Goal: Task Accomplishment & Management: Use online tool/utility

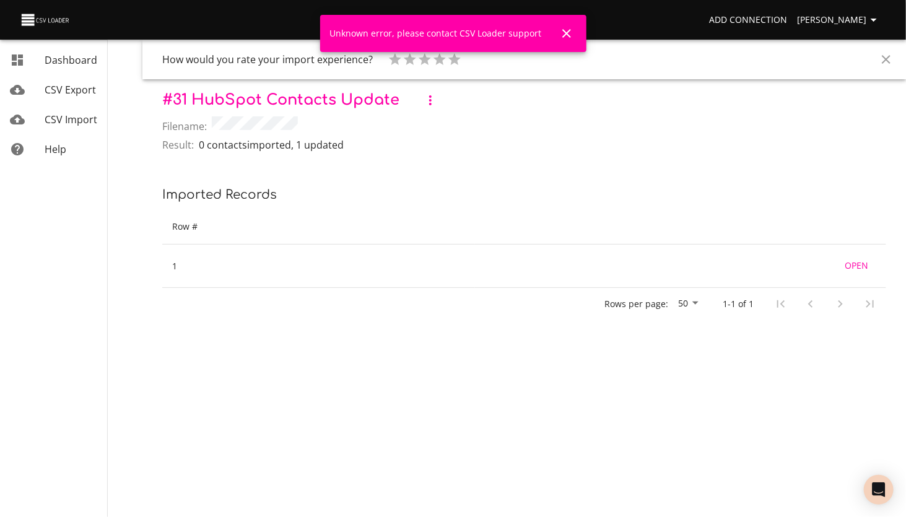
click at [431, 103] on icon "button" at bounding box center [430, 100] width 2 height 10
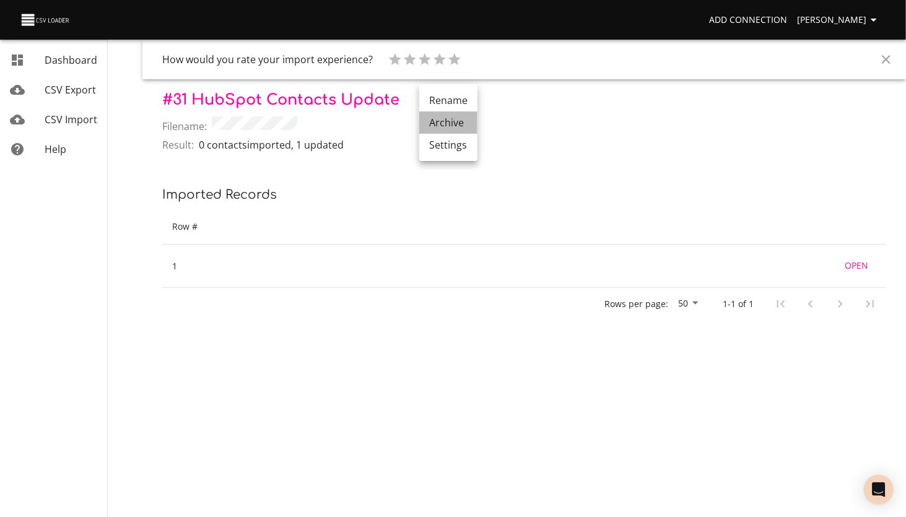
click at [449, 123] on li "Archive" at bounding box center [448, 122] width 58 height 22
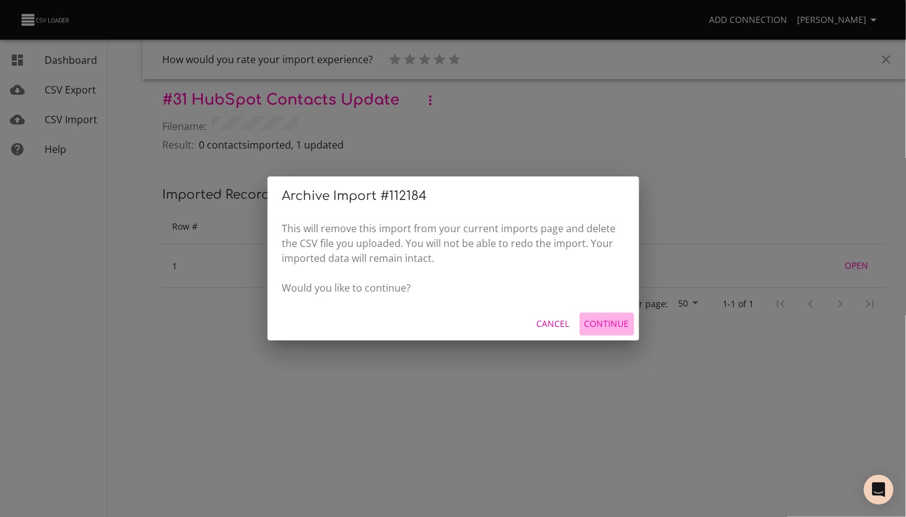
click at [594, 326] on span "Continue" at bounding box center [606, 323] width 45 height 15
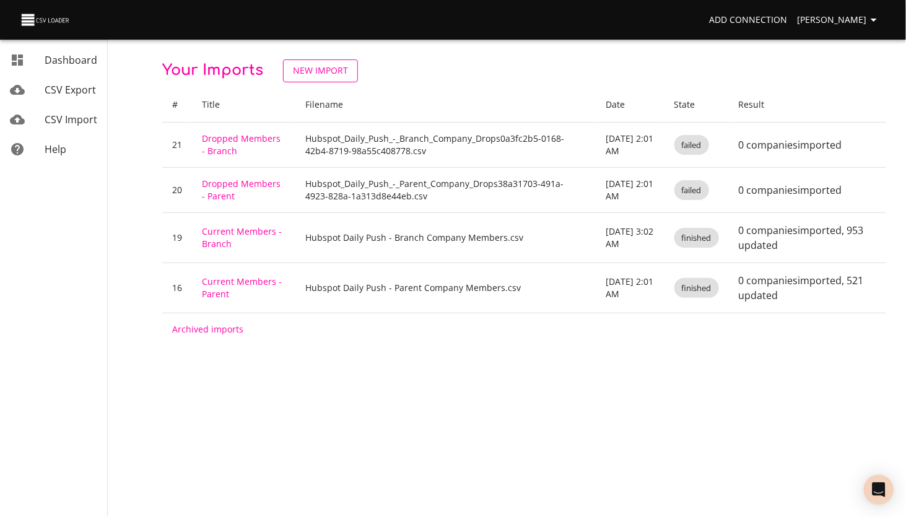
click at [322, 65] on span "New Import" at bounding box center [320, 70] width 55 height 15
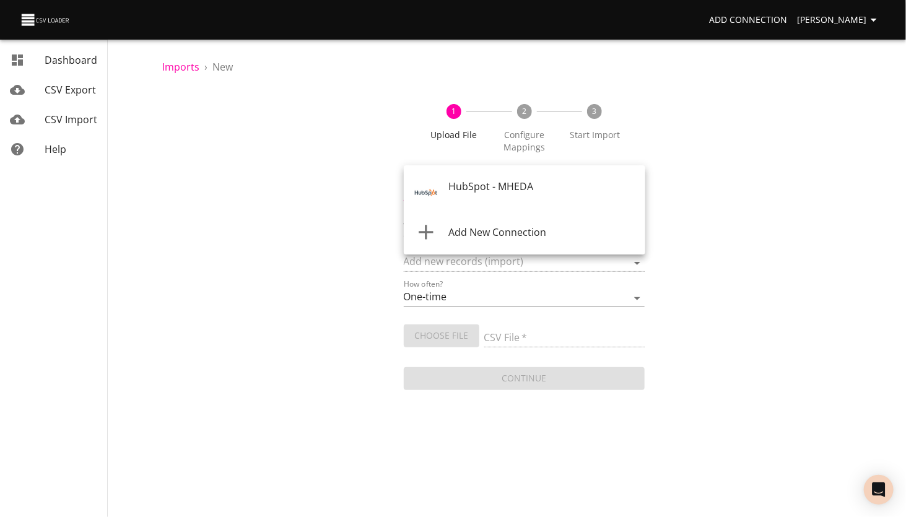
click at [461, 189] on body "Add Connection Lori Zarling Dashboard CSV Export CSV Import Help Imports › New …" at bounding box center [453, 258] width 906 height 517
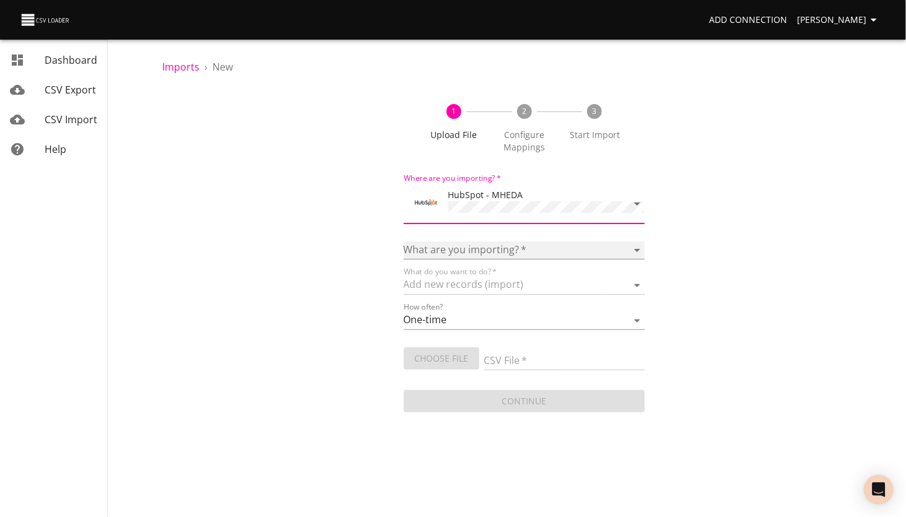
click at [449, 245] on select "Calls Companies Contacts Deals Emails Line items Meetings Notes Products Tasks …" at bounding box center [524, 250] width 241 height 18
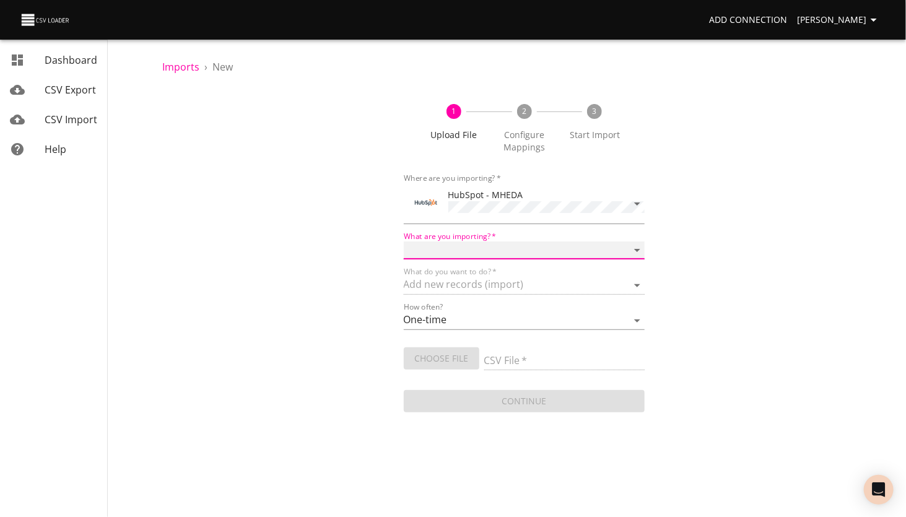
select select "contacts"
click at [404, 241] on select "Calls Companies Contacts Deals Emails Line items Meetings Notes Products Tasks …" at bounding box center [524, 250] width 241 height 18
click at [468, 280] on select "Add new records (import) Update existing records (update) Add new and update ex…" at bounding box center [524, 286] width 241 height 18
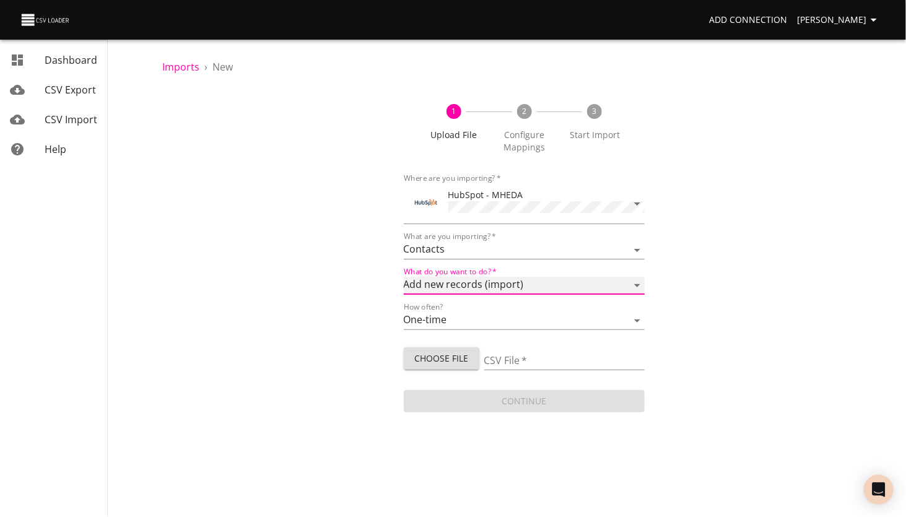
select select "update"
click at [404, 277] on select "Add new records (import) Update existing records (update) Add new and update ex…" at bounding box center [524, 286] width 241 height 18
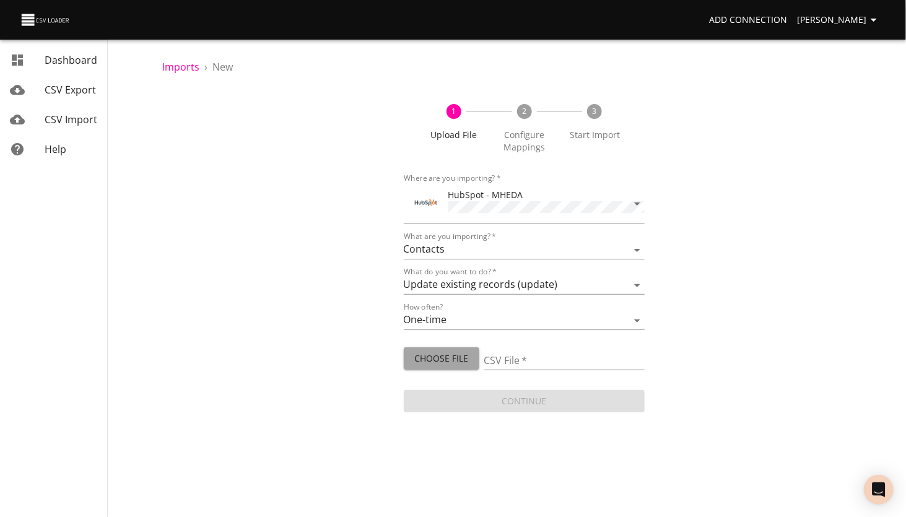
click at [433, 360] on span "Choose File" at bounding box center [441, 358] width 56 height 15
type input "Test new email.csv"
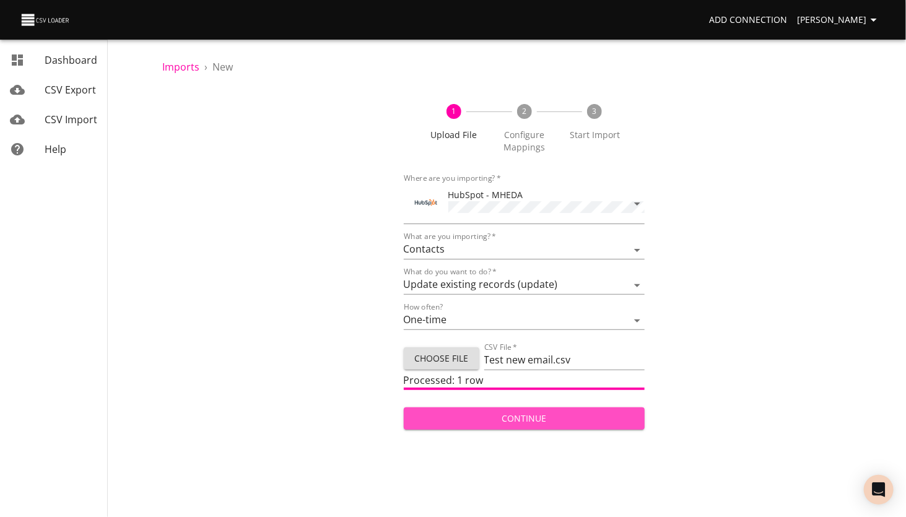
click at [493, 415] on span "Continue" at bounding box center [524, 418] width 222 height 15
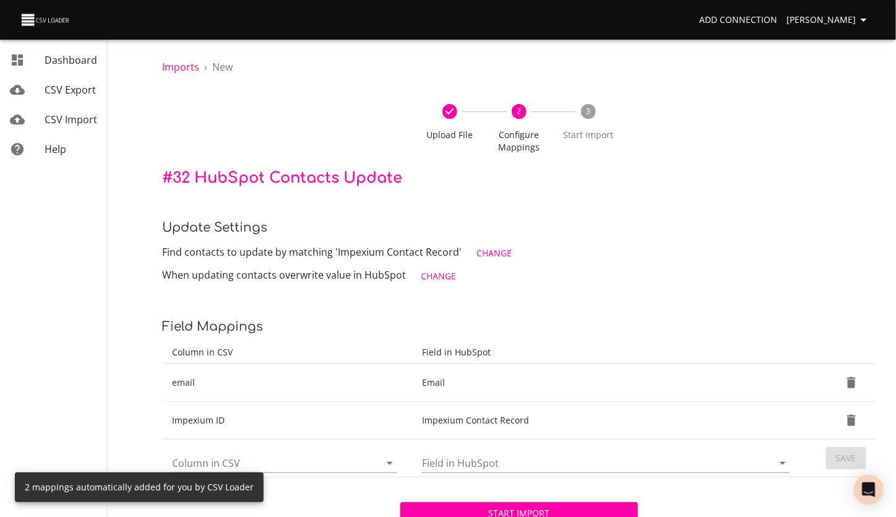
click at [438, 277] on span "Change" at bounding box center [438, 276] width 35 height 15
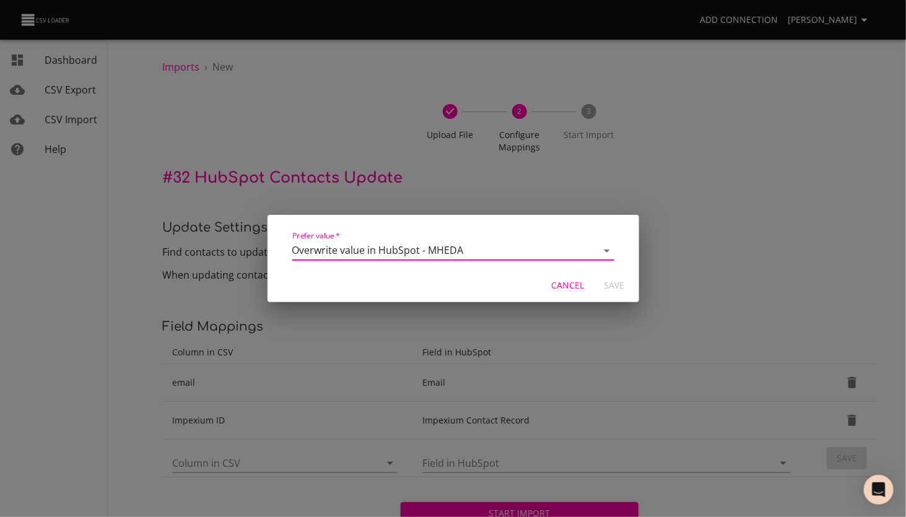
click at [443, 256] on select "Overwrite value in HubSpot - MHEDA Prefer value in HubSpot - MHEDA" at bounding box center [453, 251] width 322 height 20
drag, startPoint x: 477, startPoint y: 227, endPoint x: 488, endPoint y: 227, distance: 11.8
click at [477, 227] on td "Prefer value   * Overwrite value in HubSpot - MHEDA Prefer value in HubSpot - M…" at bounding box center [453, 245] width 342 height 37
click at [572, 285] on span "Cancel" at bounding box center [568, 285] width 33 height 15
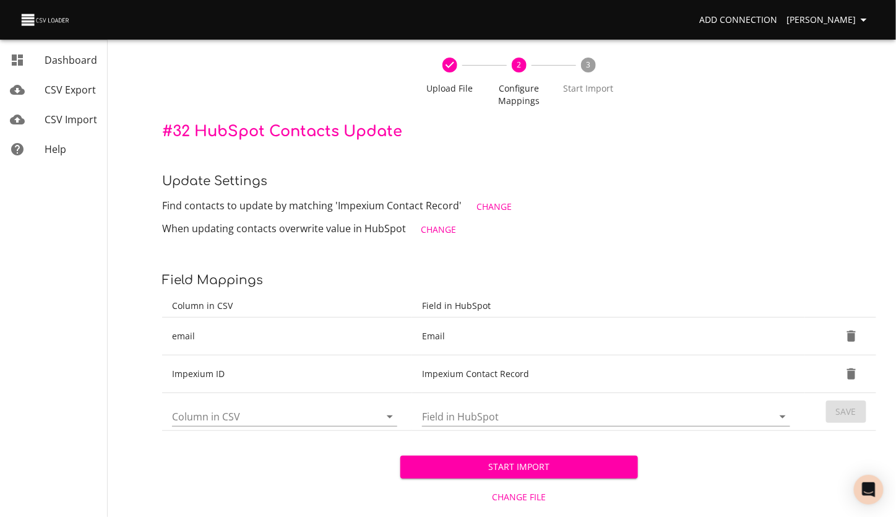
scroll to position [69, 0]
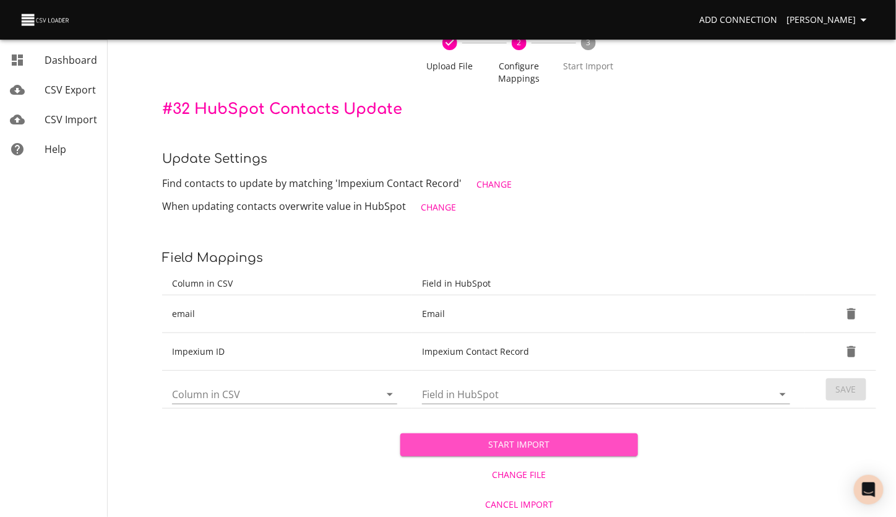
click at [508, 439] on span "Start Import" at bounding box center [519, 444] width 219 height 15
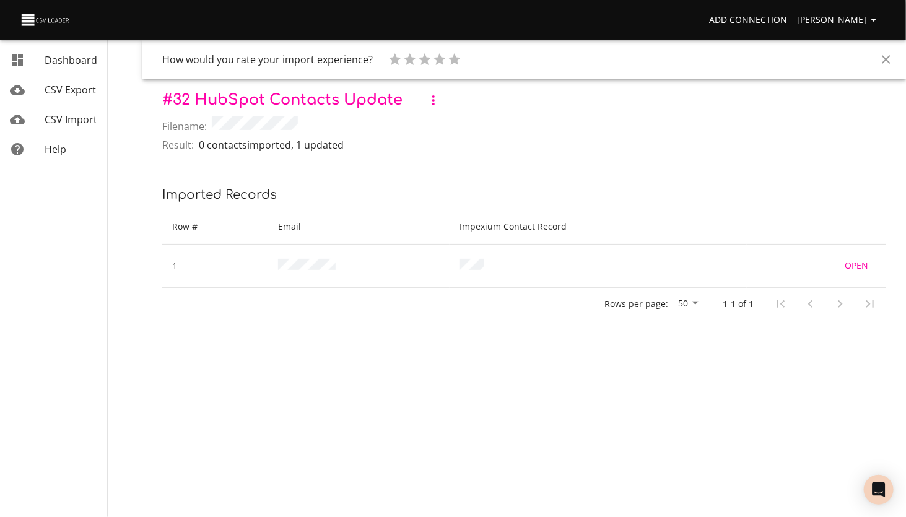
click at [430, 104] on icon "button" at bounding box center [433, 100] width 15 height 15
click at [443, 120] on li "Archive" at bounding box center [451, 122] width 58 height 22
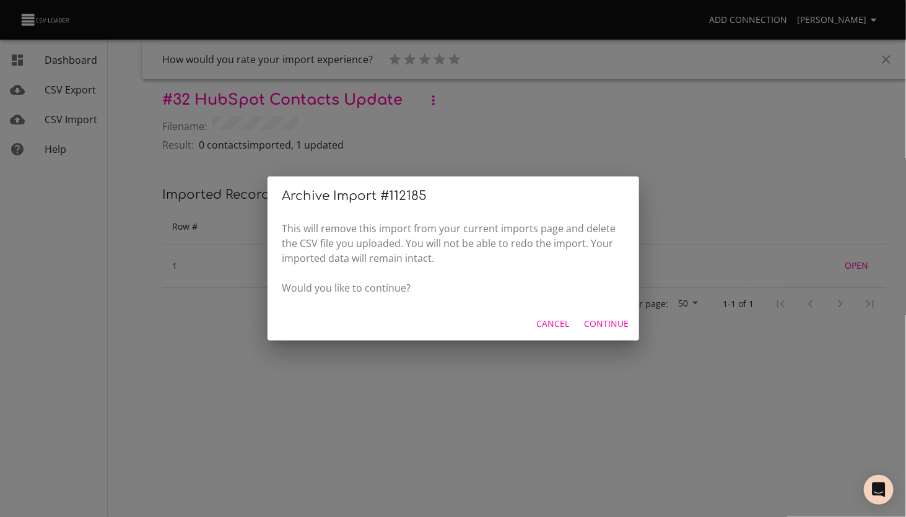
click at [605, 326] on span "Continue" at bounding box center [606, 323] width 45 height 15
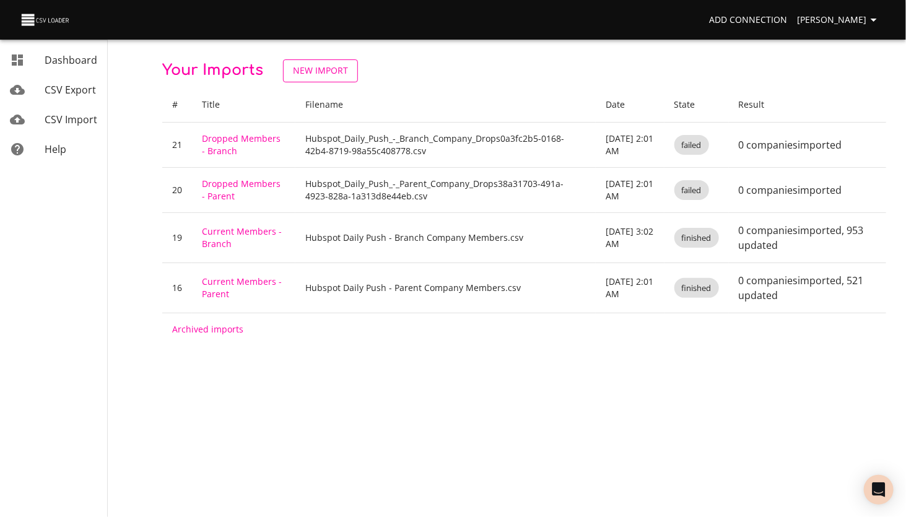
click at [330, 75] on span "New Import" at bounding box center [320, 70] width 55 height 15
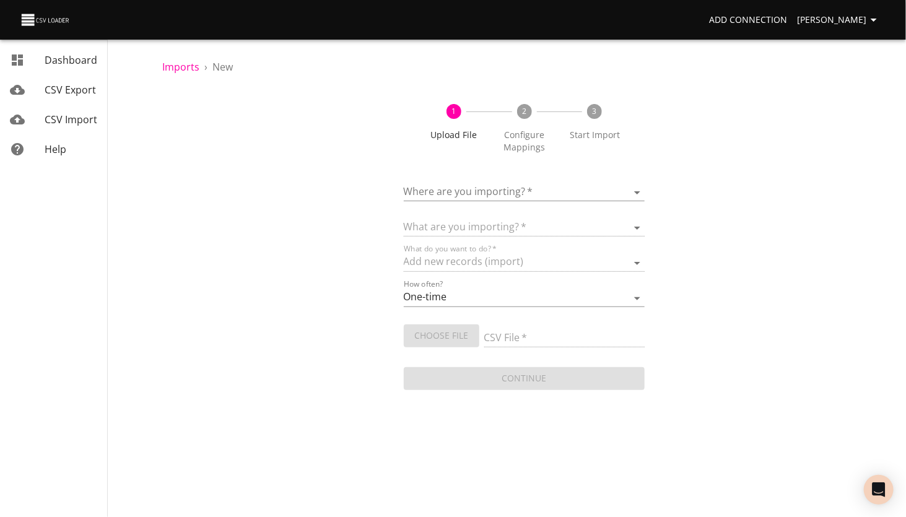
click at [468, 183] on body "Add Connection [PERSON_NAME] Dashboard CSV Export CSV Import Help Imports › New…" at bounding box center [453, 258] width 906 height 517
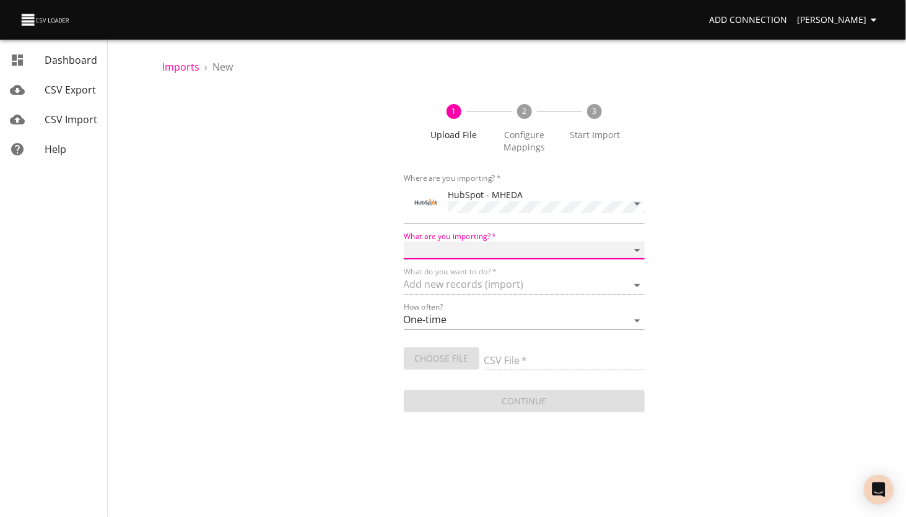
click at [447, 248] on select "Calls Companies Contacts Deals Emails Line items Meetings Notes Products Tasks …" at bounding box center [524, 250] width 241 height 18
select select "contacts"
click at [404, 241] on select "Calls Companies Contacts Deals Emails Line items Meetings Notes Products Tasks …" at bounding box center [524, 250] width 241 height 18
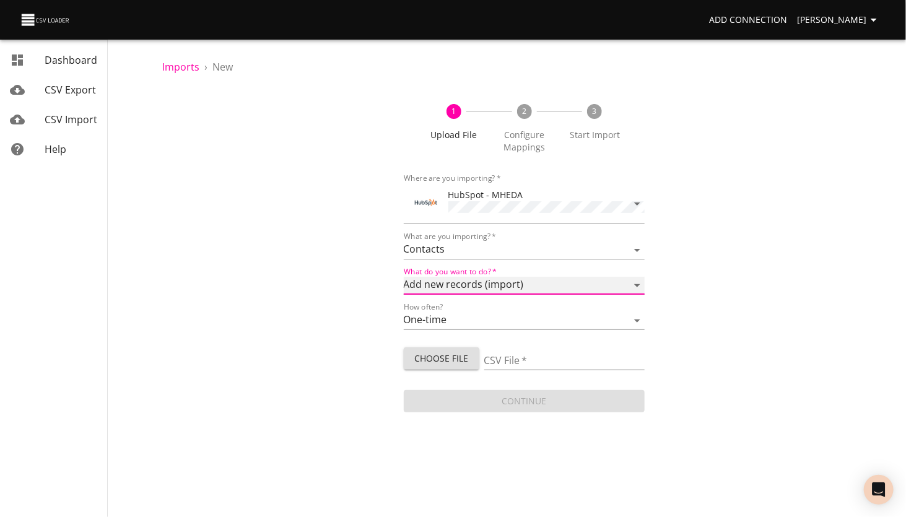
click at [459, 285] on select "Add new records (import) Update existing records (update) Add new and update ex…" at bounding box center [524, 286] width 241 height 18
select select "update"
click at [404, 277] on select "Add new records (import) Update existing records (update) Add new and update ex…" at bounding box center [524, 286] width 241 height 18
click at [432, 351] on span "Choose File" at bounding box center [441, 358] width 56 height 15
type input "Test new email.csv"
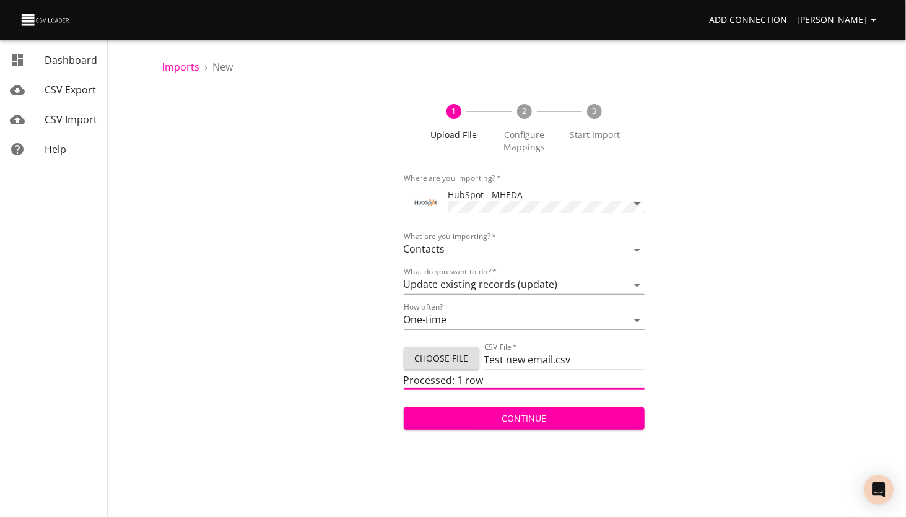
click at [511, 418] on span "Continue" at bounding box center [524, 418] width 222 height 15
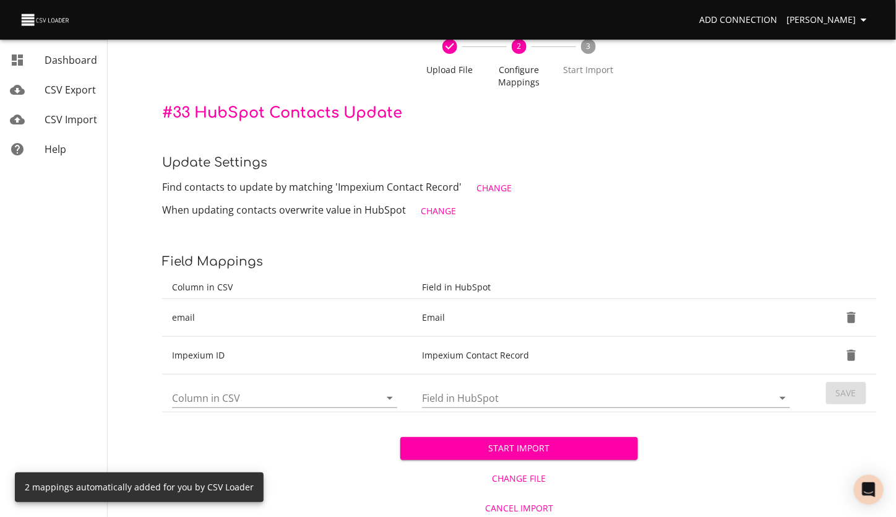
scroll to position [69, 0]
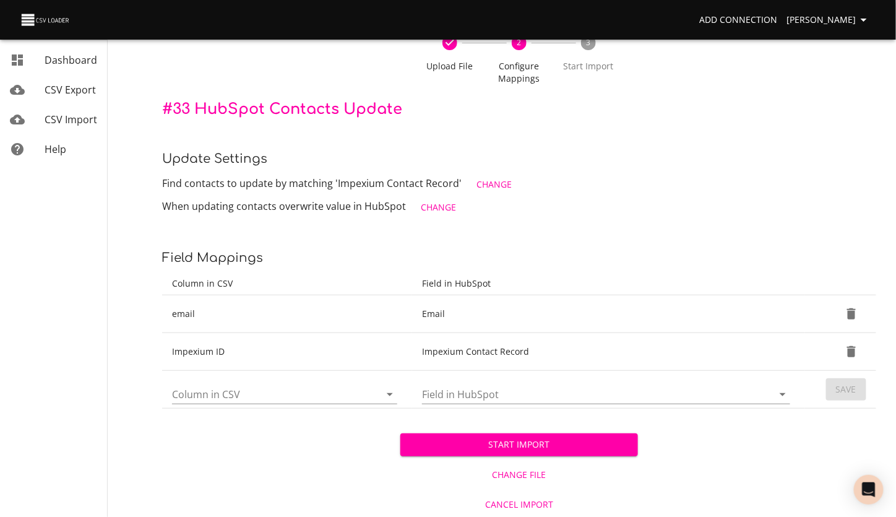
click at [506, 441] on span "Start Import" at bounding box center [519, 444] width 219 height 15
